Goal: Task Accomplishment & Management: Complete application form

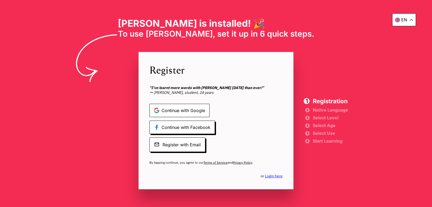
click at [201, 109] on span "Continue with Google" at bounding box center [179, 110] width 60 height 13
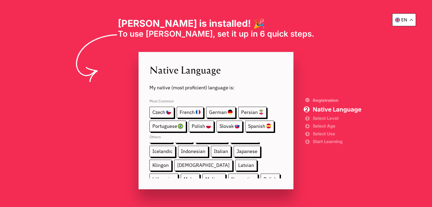
scroll to position [85, 0]
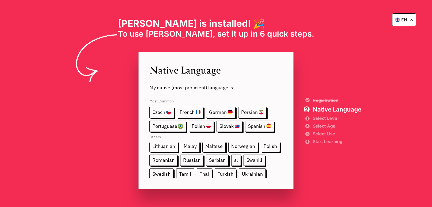
click at [194, 168] on span "Tamil" at bounding box center [185, 173] width 18 height 11
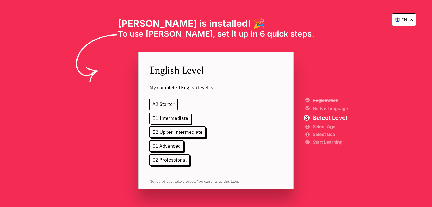
click at [158, 108] on span "A2 Starter" at bounding box center [163, 104] width 28 height 11
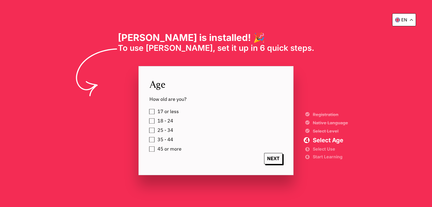
click at [156, 120] on label "18 - 24" at bounding box center [165, 121] width 18 height 8
click at [267, 158] on span "NEXT" at bounding box center [273, 158] width 18 height 11
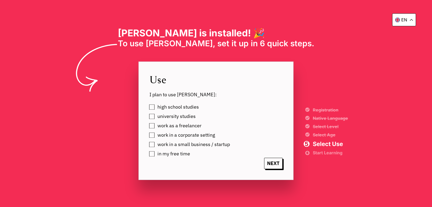
click at [156, 144] on label "work in a small business / startup" at bounding box center [193, 144] width 74 height 8
click at [280, 160] on span "NEXT" at bounding box center [273, 163] width 18 height 11
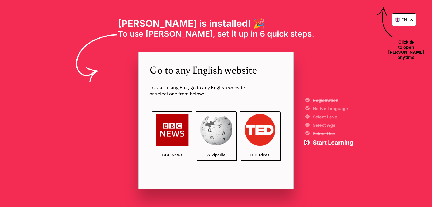
click at [167, 136] on img at bounding box center [172, 130] width 33 height 33
